Goal: Use online tool/utility: Use online tool/utility

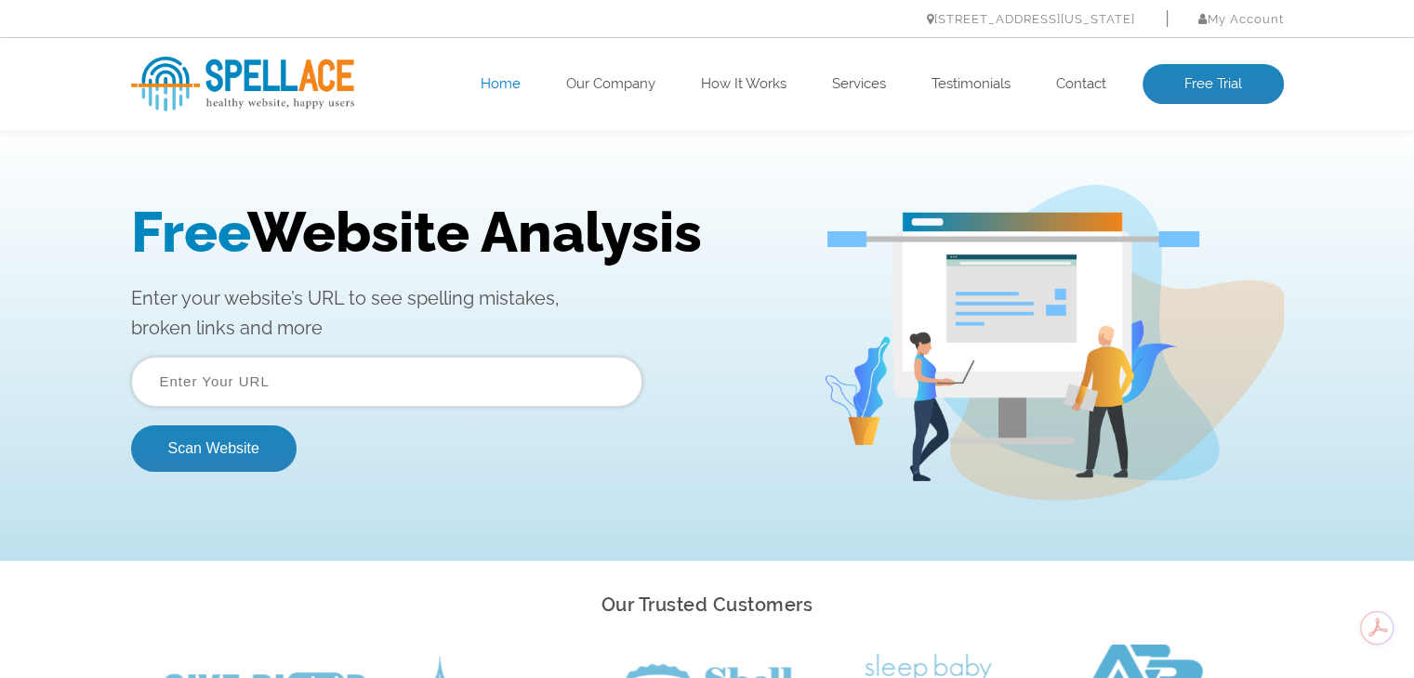
click at [216, 380] on input "text" at bounding box center [386, 382] width 511 height 50
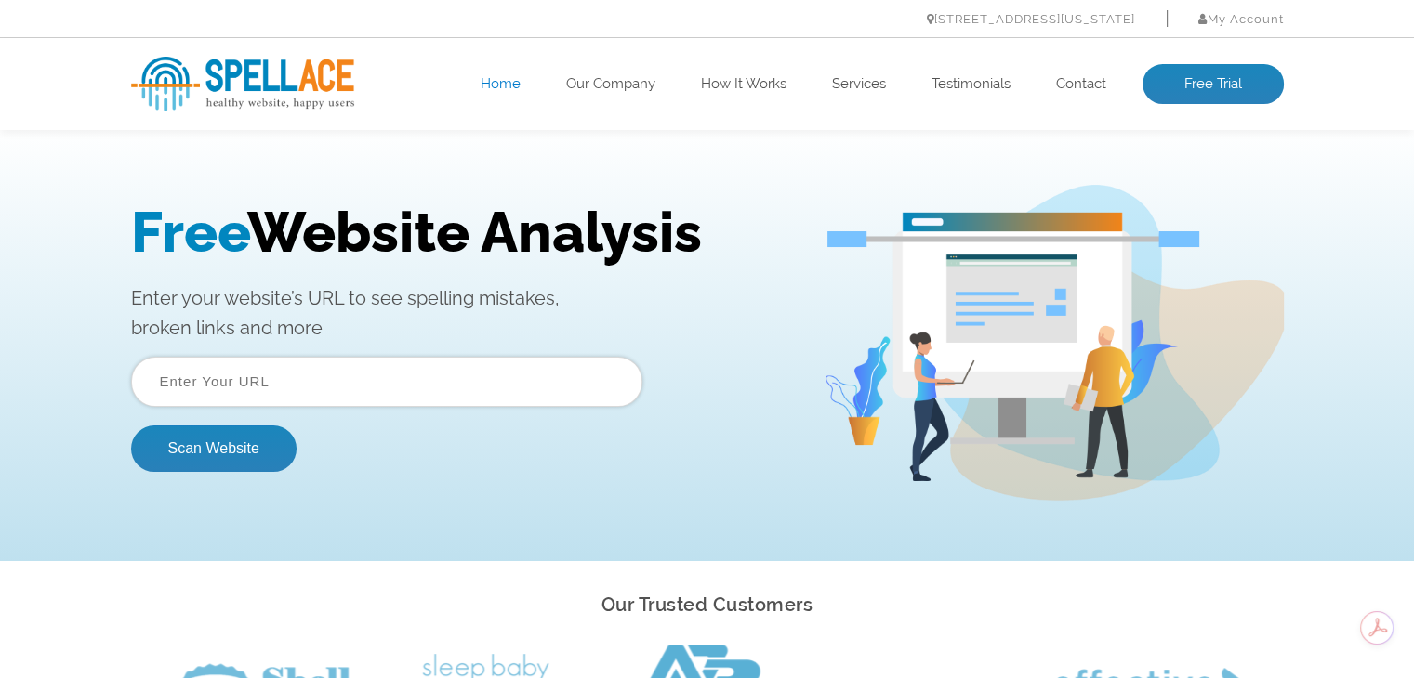
click at [238, 388] on input "text" at bounding box center [386, 382] width 511 height 50
paste input "[URL][DOMAIN_NAME]"
type input "[URL][DOMAIN_NAME]"
click at [131, 426] on button "Scan Website" at bounding box center [213, 449] width 165 height 46
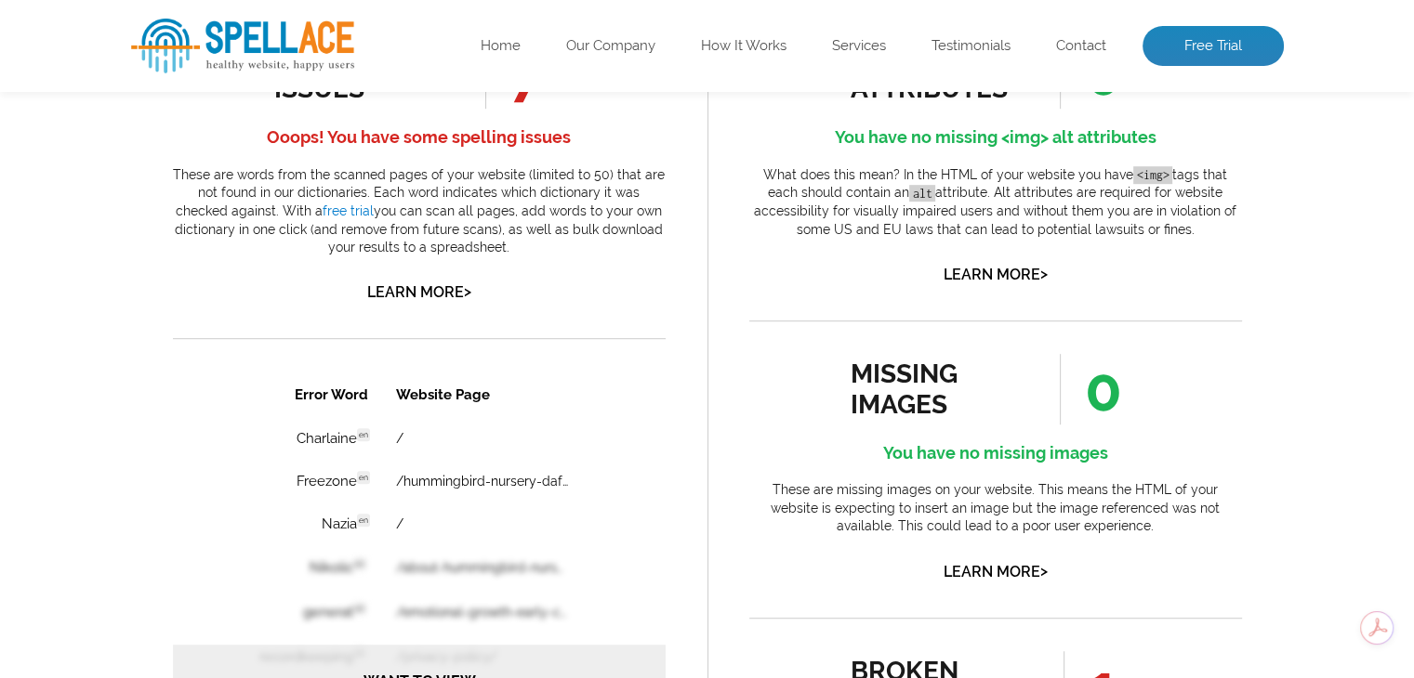
scroll to position [1208, 0]
